Goal: Share content: Distribute website content to other platforms or users

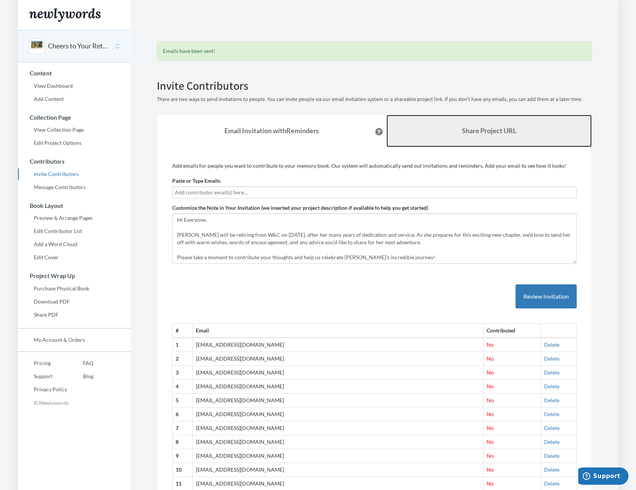
click at [487, 130] on b "Share Project URL" at bounding box center [489, 130] width 54 height 8
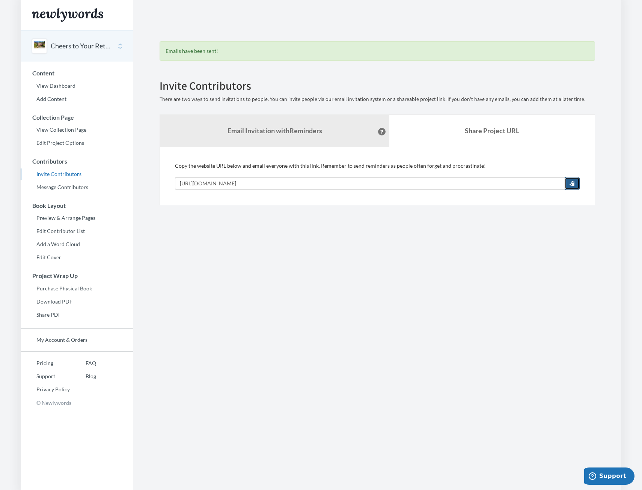
click at [572, 183] on span "button" at bounding box center [571, 182] width 5 height 5
click at [68, 173] on link "Invite Contributors" at bounding box center [77, 173] width 113 height 11
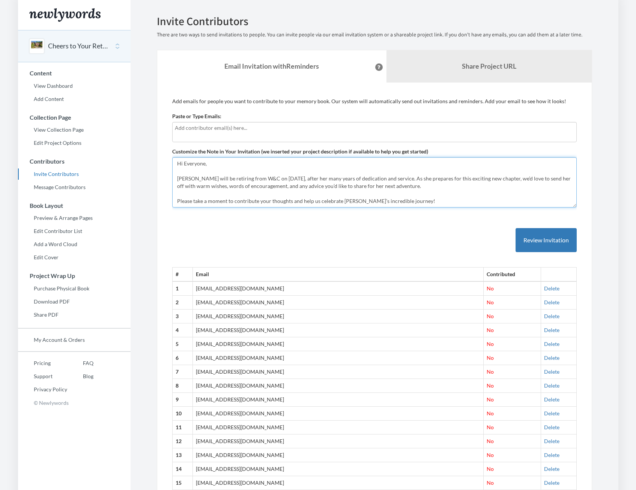
drag, startPoint x: 176, startPoint y: 163, endPoint x: 421, endPoint y: 200, distance: 247.8
click at [421, 200] on textarea "Hi Everyone, [PERSON_NAME] will be retiring from W&C on [DATE], after her many …" at bounding box center [374, 182] width 404 height 50
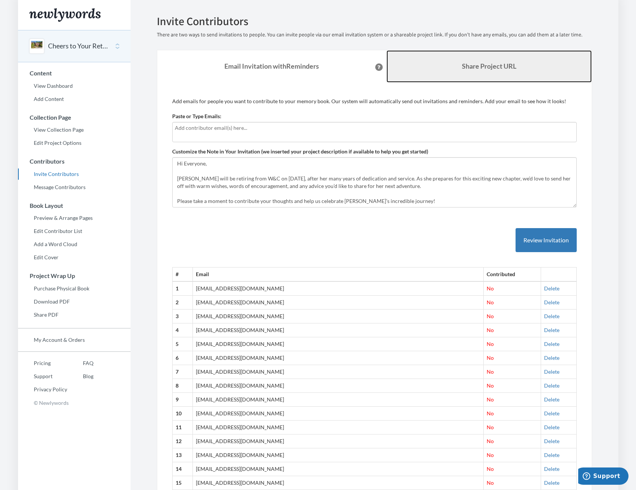
click at [487, 71] on link "Share Project URL" at bounding box center [488, 66] width 205 height 32
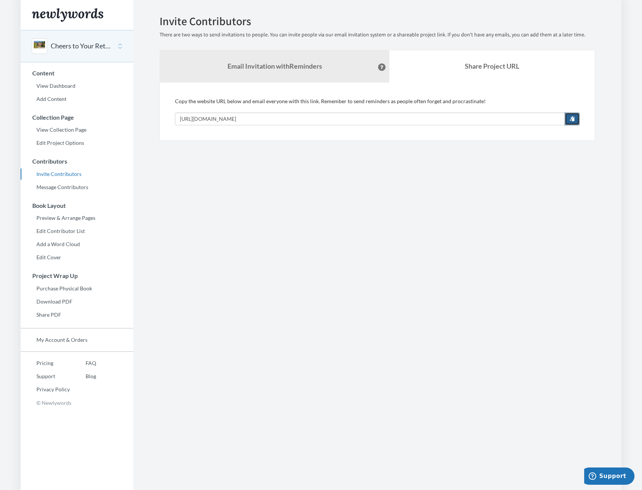
click at [570, 119] on span "button" at bounding box center [571, 118] width 5 height 5
click at [227, 65] on strong "Email Invitation with Reminders" at bounding box center [274, 66] width 95 height 8
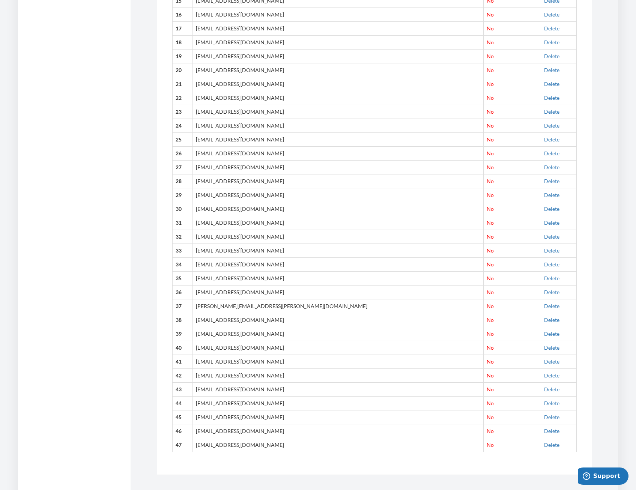
scroll to position [490, 0]
